Goal: Use online tool/utility: Utilize a website feature to perform a specific function

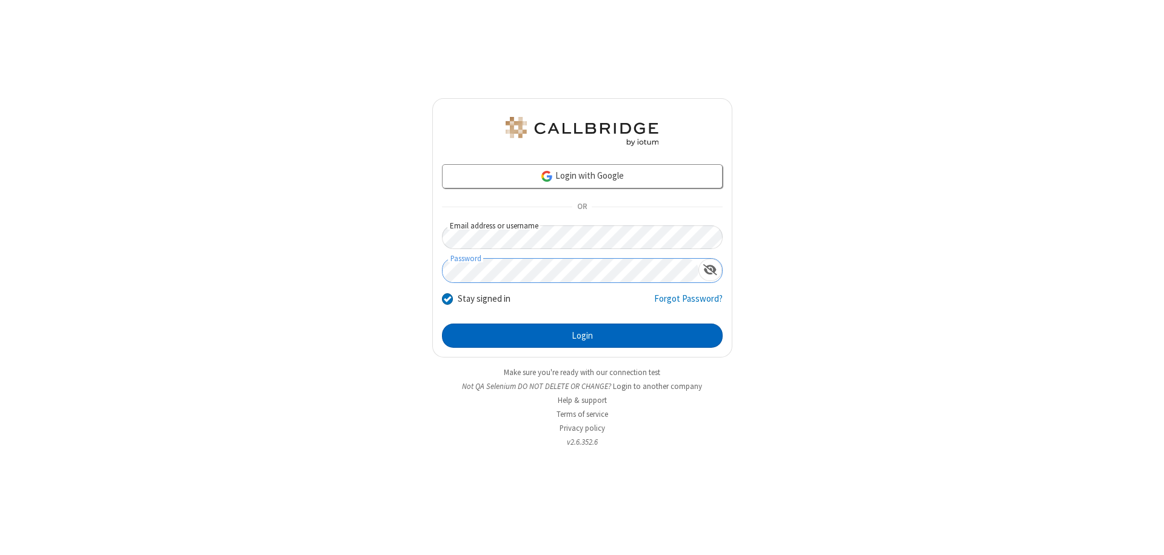
click at [582, 336] on button "Login" at bounding box center [582, 336] width 281 height 24
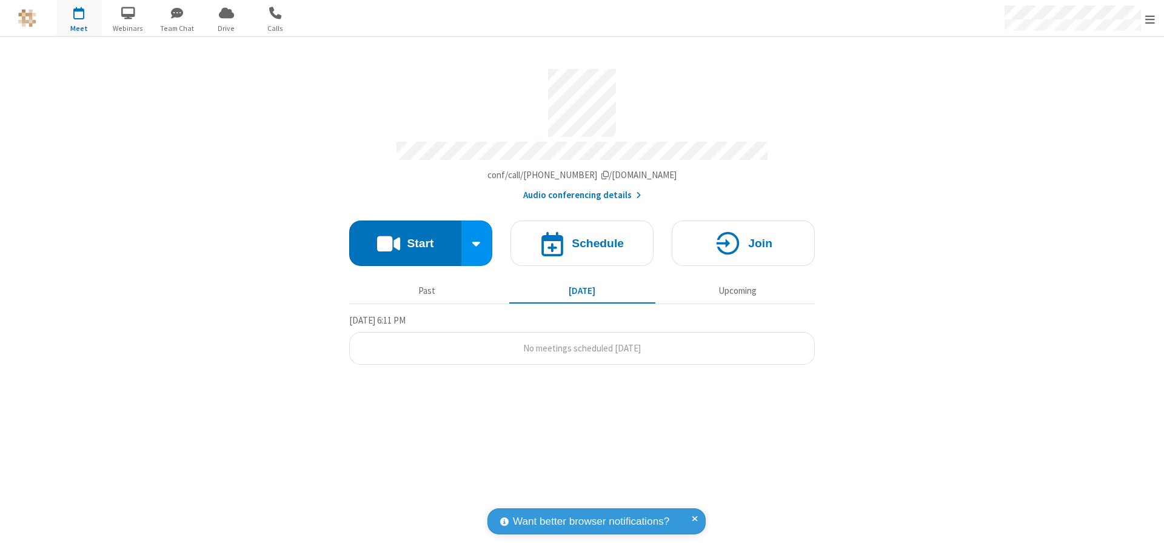
click at [405, 238] on button "Start" at bounding box center [405, 243] width 112 height 45
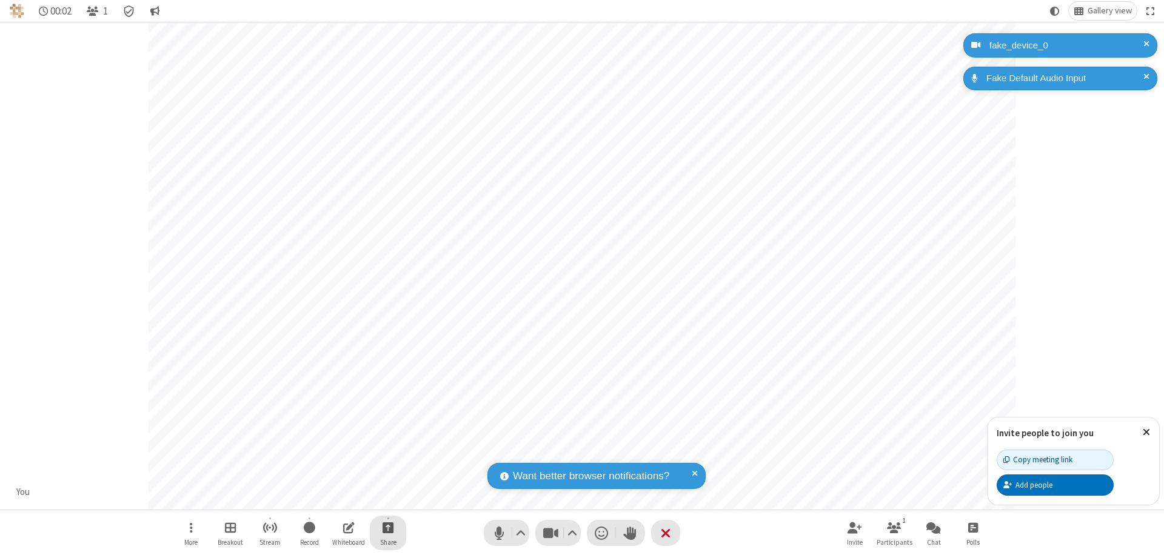
click at [388, 528] on span "Start sharing" at bounding box center [389, 527] width 12 height 15
click at [339, 477] on span "Present files & media" at bounding box center [339, 477] width 14 height 10
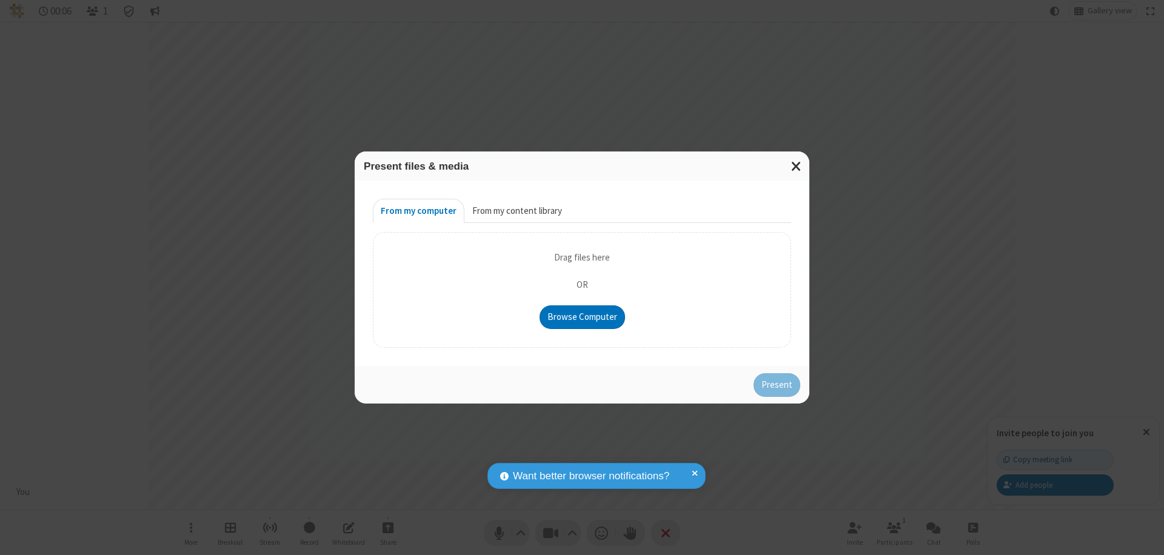
click at [516, 211] on button "From my content library" at bounding box center [518, 211] width 106 height 24
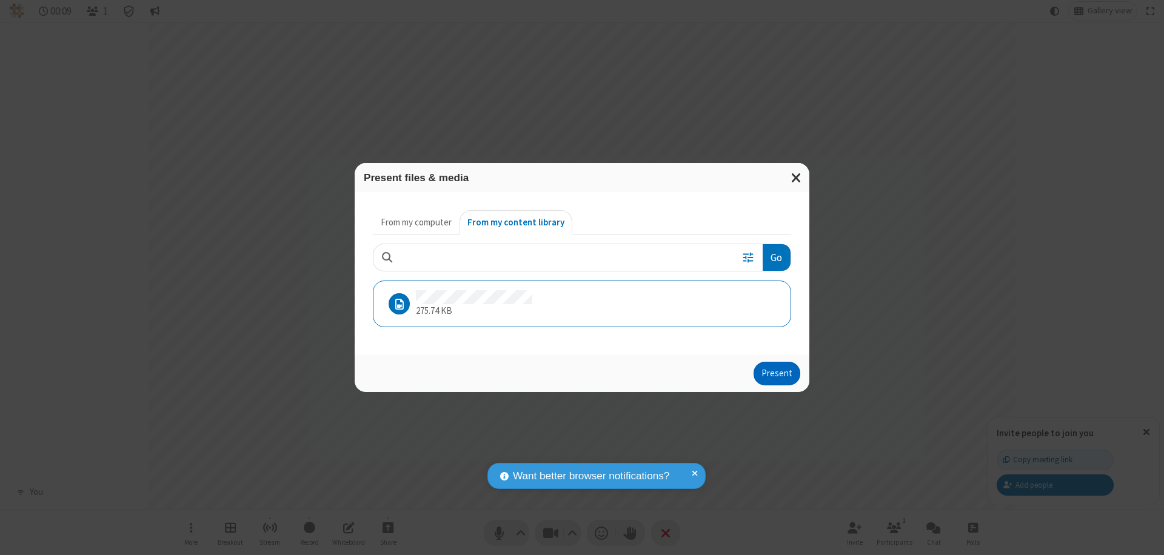
click at [778, 374] on button "Present" at bounding box center [777, 374] width 47 height 24
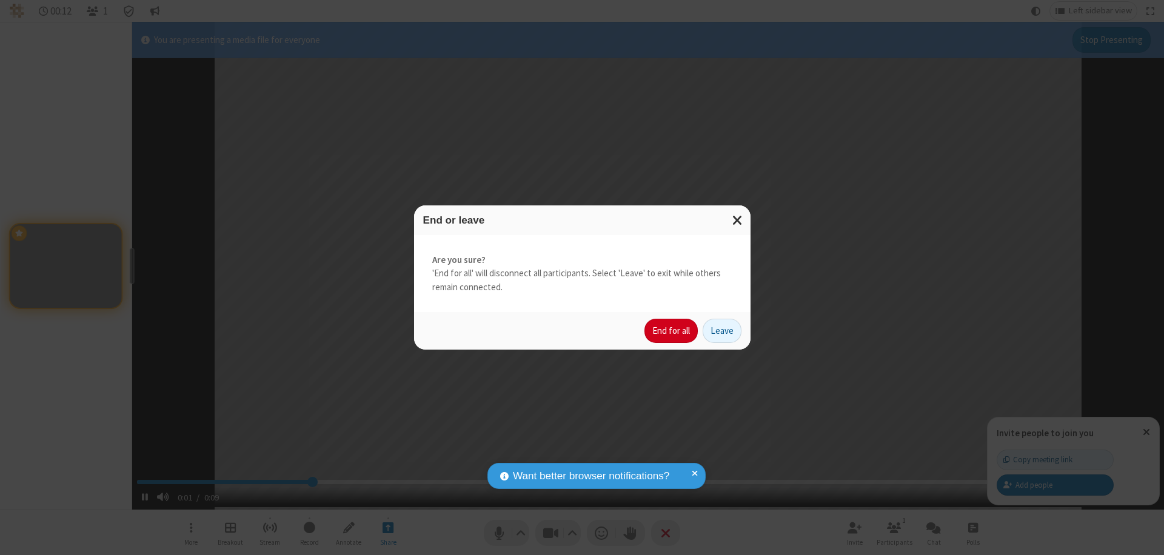
type input "2.574138"
click at [672, 331] on button "End for all" at bounding box center [671, 331] width 53 height 24
